Goal: Task Accomplishment & Management: Manage account settings

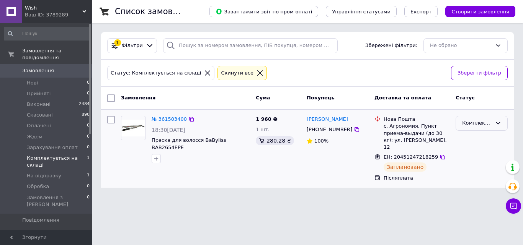
click at [492, 121] on div "Комплектується на складі" at bounding box center [482, 123] width 52 height 15
click at [484, 174] on li "На відправку" at bounding box center [481, 175] width 51 height 14
click at [44, 243] on span "[DEMOGRAPHIC_DATA]" at bounding box center [50, 246] width 57 height 7
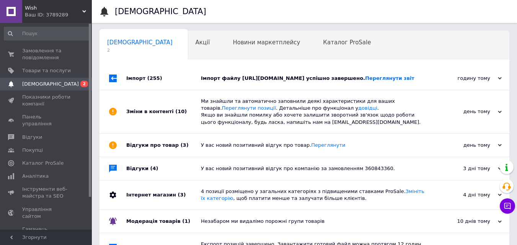
click at [435, 73] on div "годину тому [DATE]" at bounding box center [467, 78] width 84 height 23
